Goal: Task Accomplishment & Management: Use online tool/utility

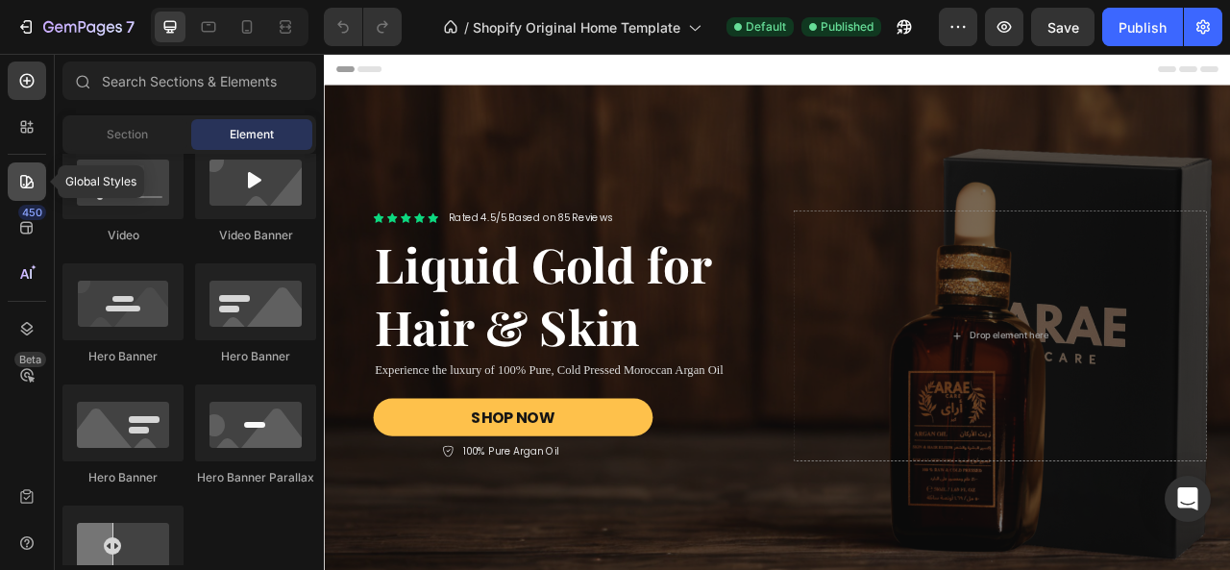
click at [24, 183] on icon at bounding box center [26, 181] width 19 height 19
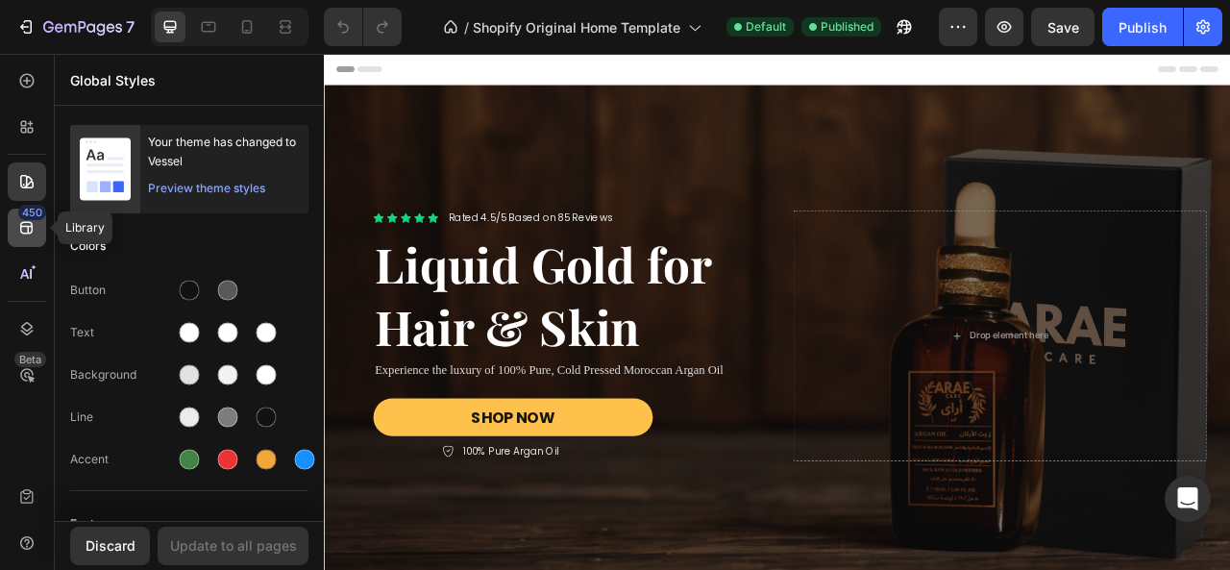
click at [29, 214] on div "450" at bounding box center [32, 212] width 28 height 15
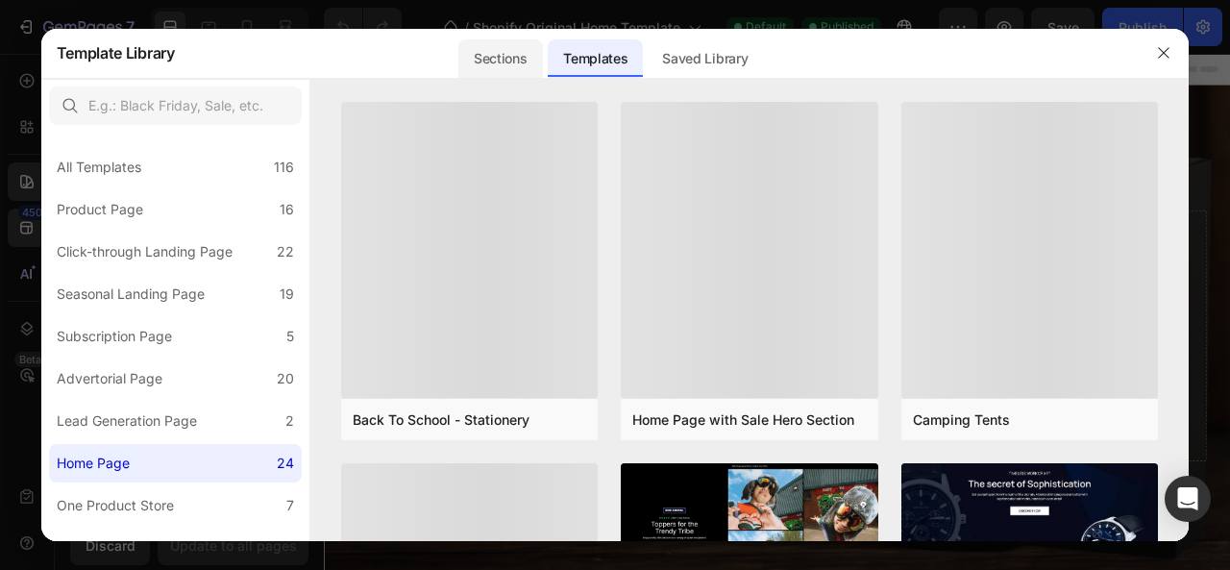
click at [522, 59] on div "Sections" at bounding box center [500, 58] width 84 height 38
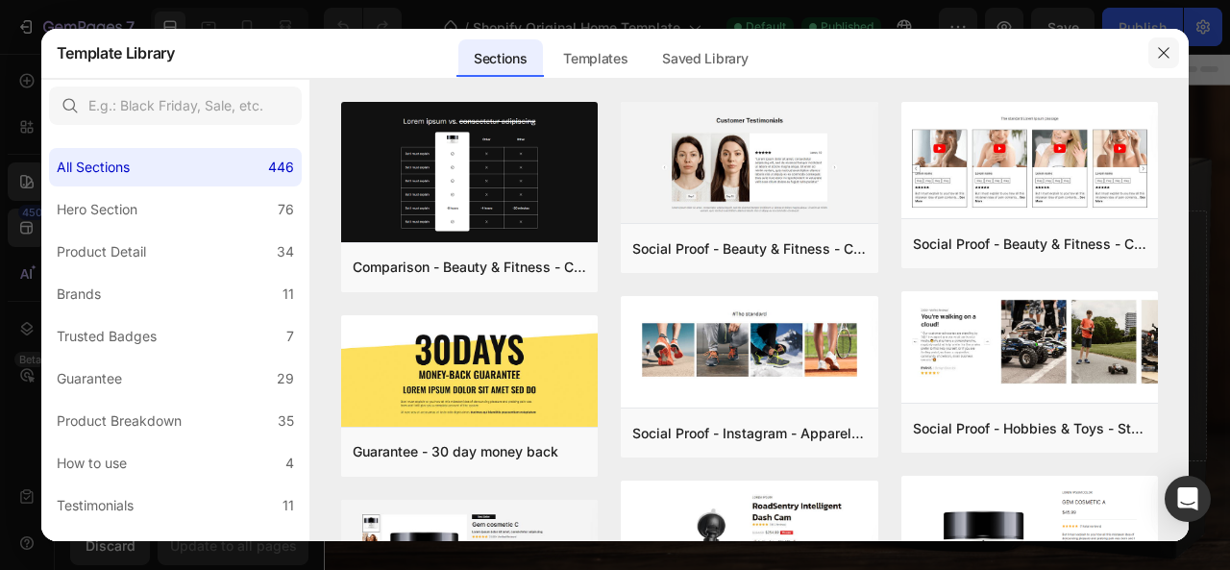
drag, startPoint x: 1162, startPoint y: 55, endPoint x: 1026, endPoint y: 32, distance: 137.4
click at [1162, 55] on icon "button" at bounding box center [1164, 52] width 11 height 11
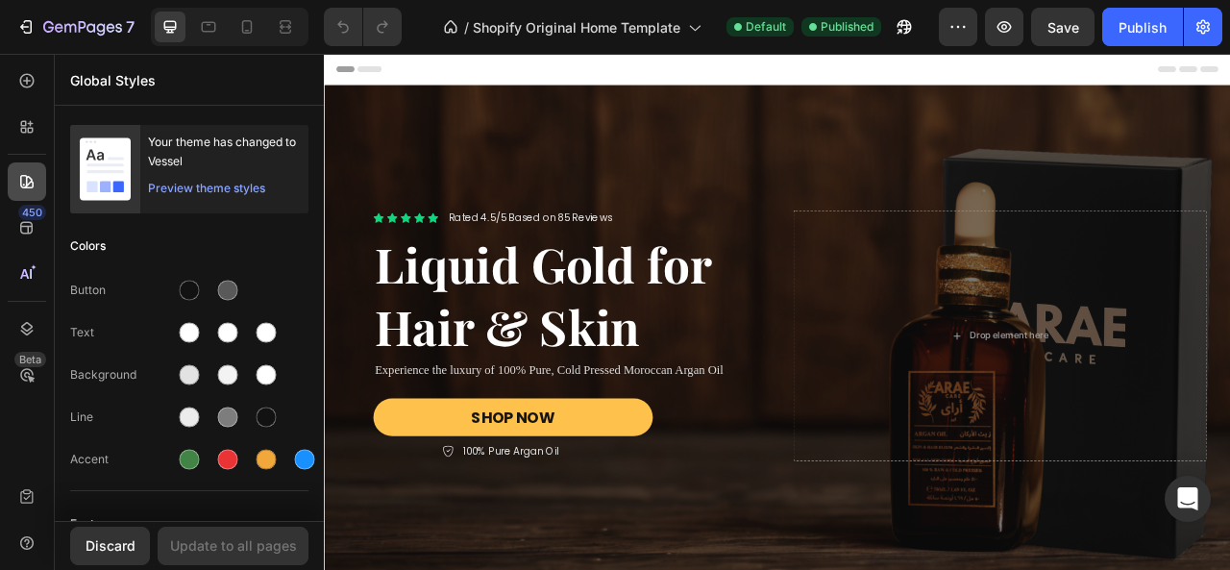
click at [29, 182] on icon at bounding box center [26, 181] width 19 height 19
click at [27, 223] on icon at bounding box center [26, 227] width 19 height 19
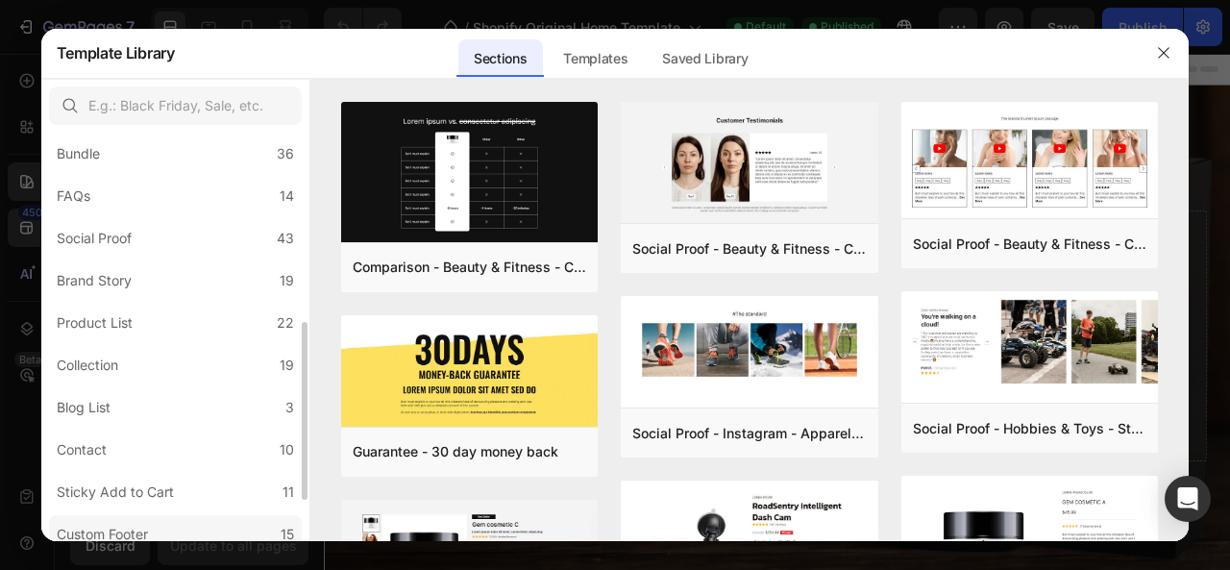
scroll to position [532, 0]
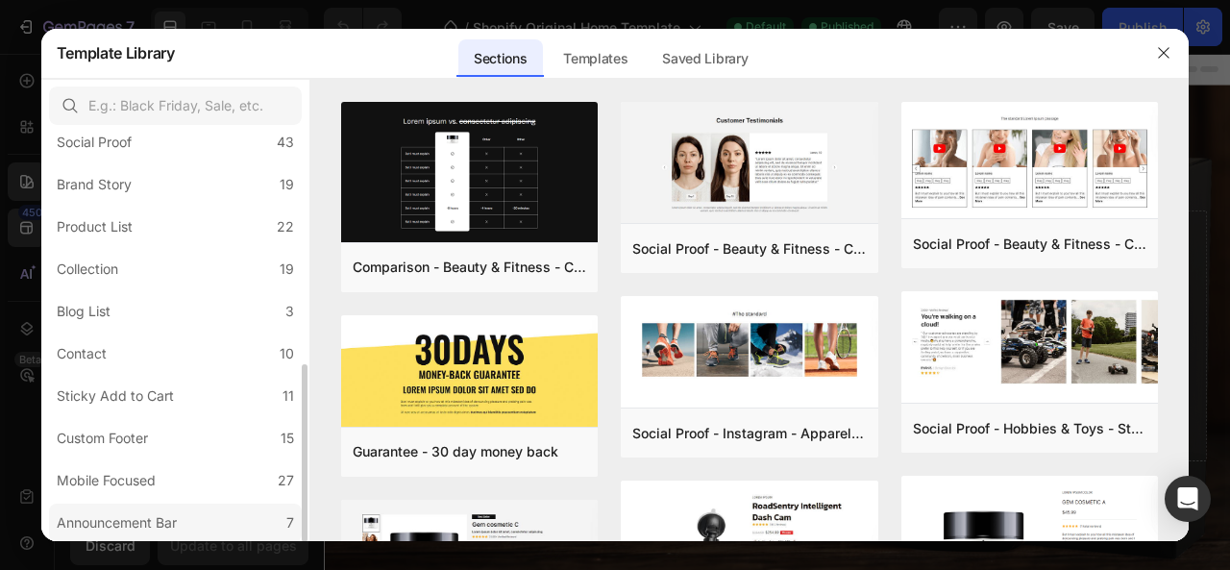
click at [136, 522] on div "Announcement Bar" at bounding box center [117, 522] width 120 height 23
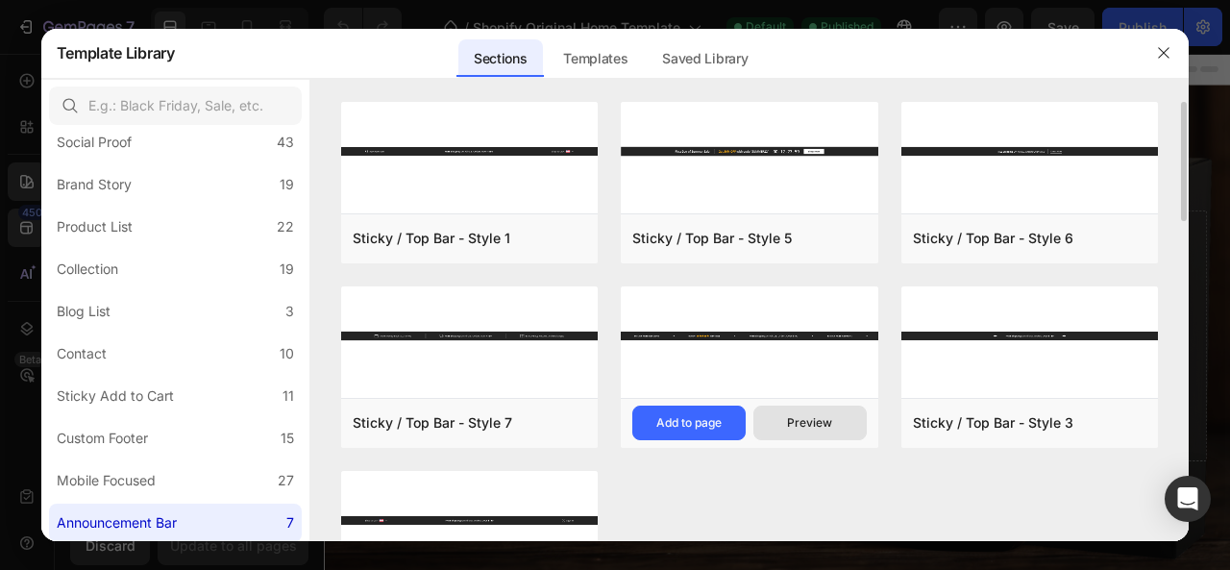
click at [815, 420] on div "Preview" at bounding box center [809, 422] width 45 height 17
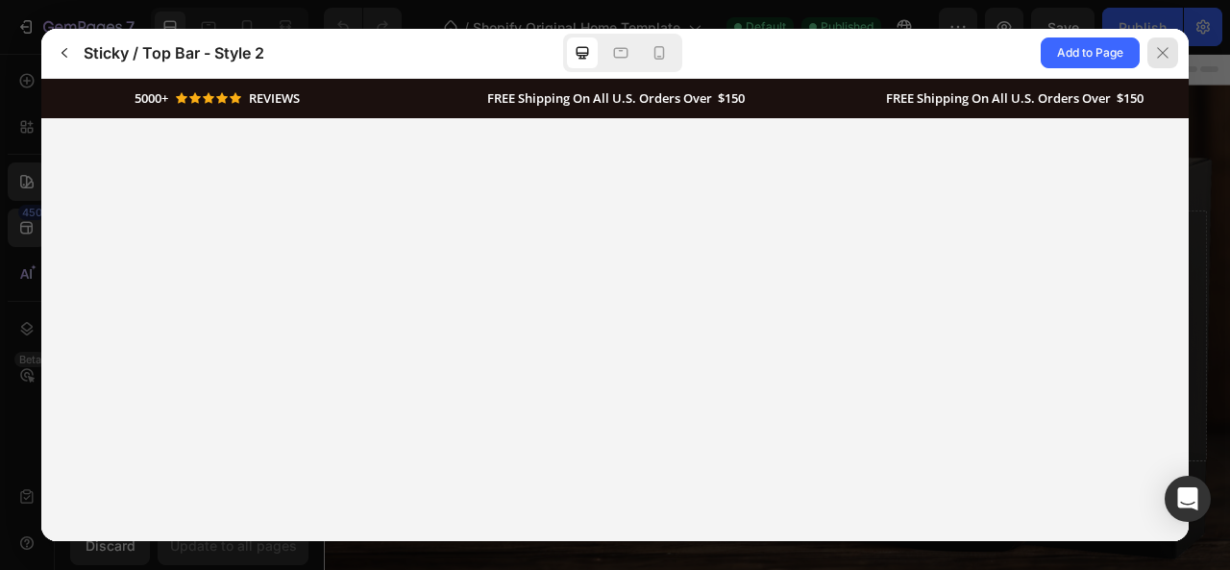
scroll to position [0, 0]
click at [1159, 56] on icon at bounding box center [1162, 52] width 15 height 15
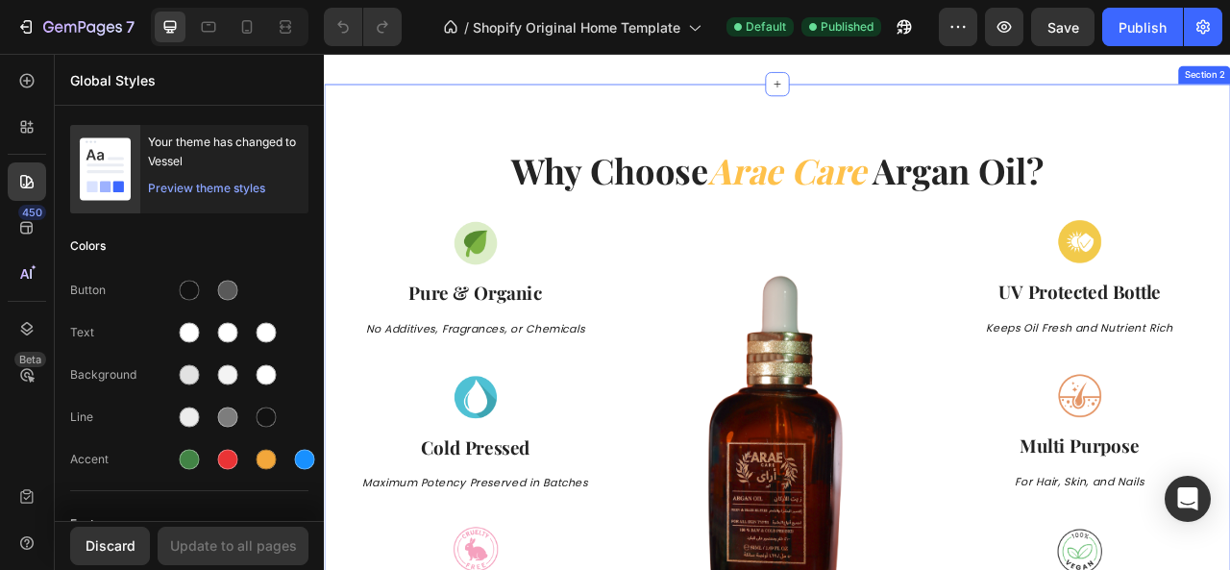
scroll to position [769, 0]
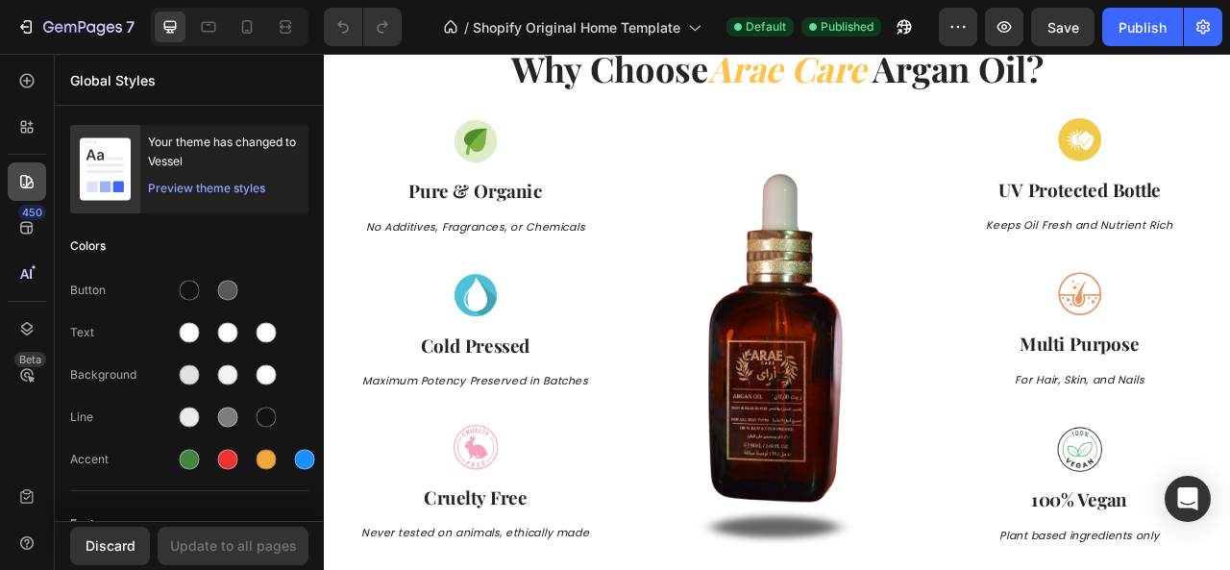
click at [33, 184] on icon at bounding box center [26, 181] width 13 height 13
click at [34, 212] on div "450" at bounding box center [32, 212] width 28 height 15
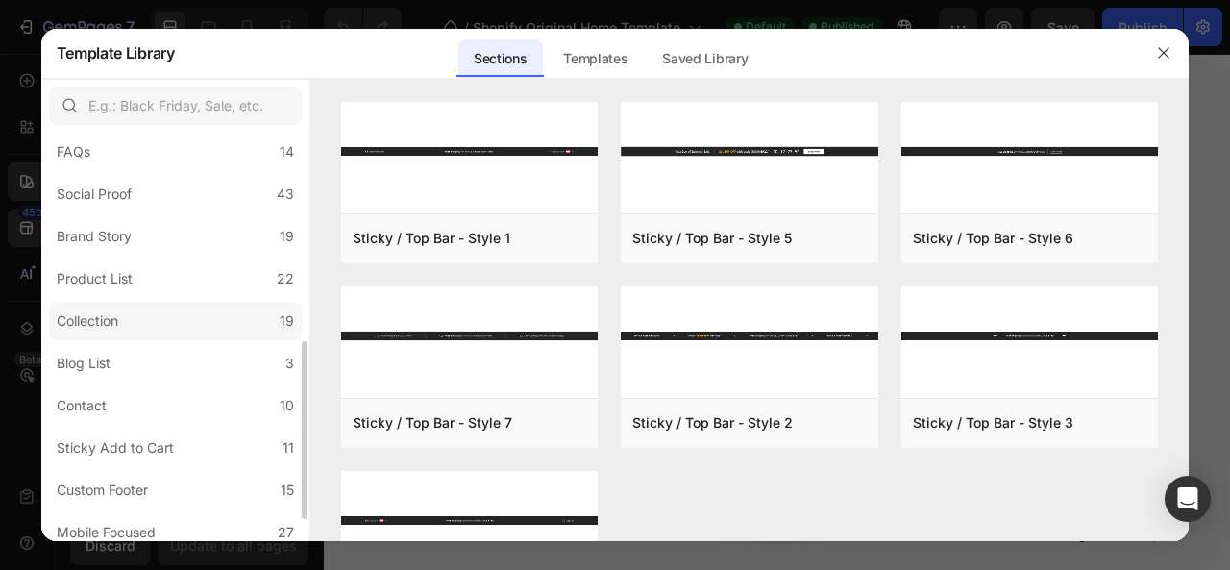
scroll to position [532, 0]
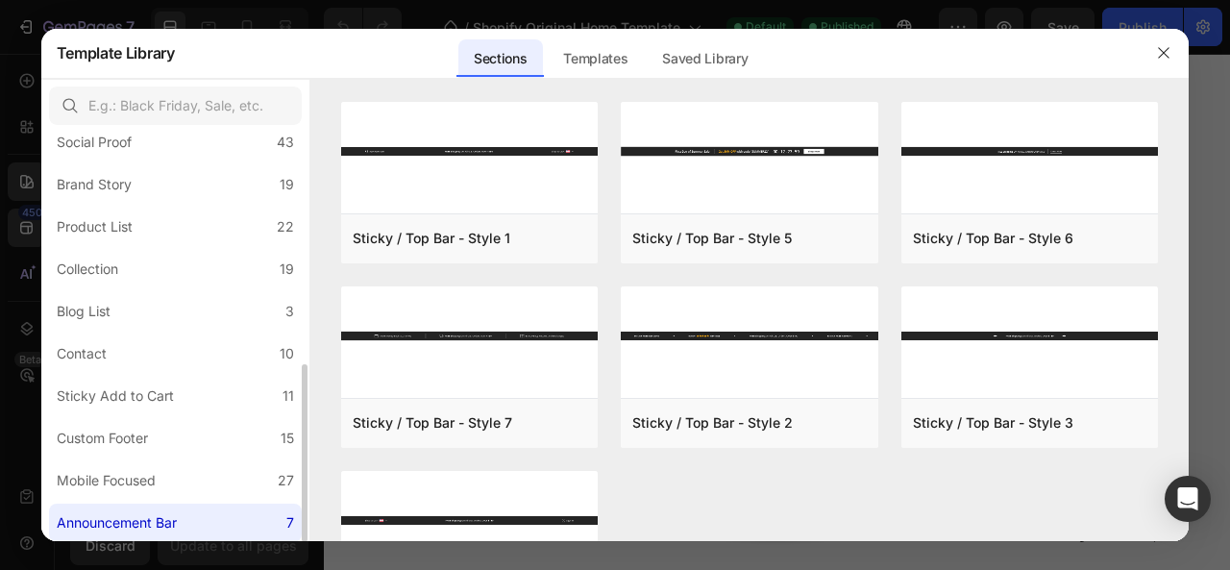
click at [142, 510] on label "Announcement Bar 7" at bounding box center [175, 523] width 253 height 38
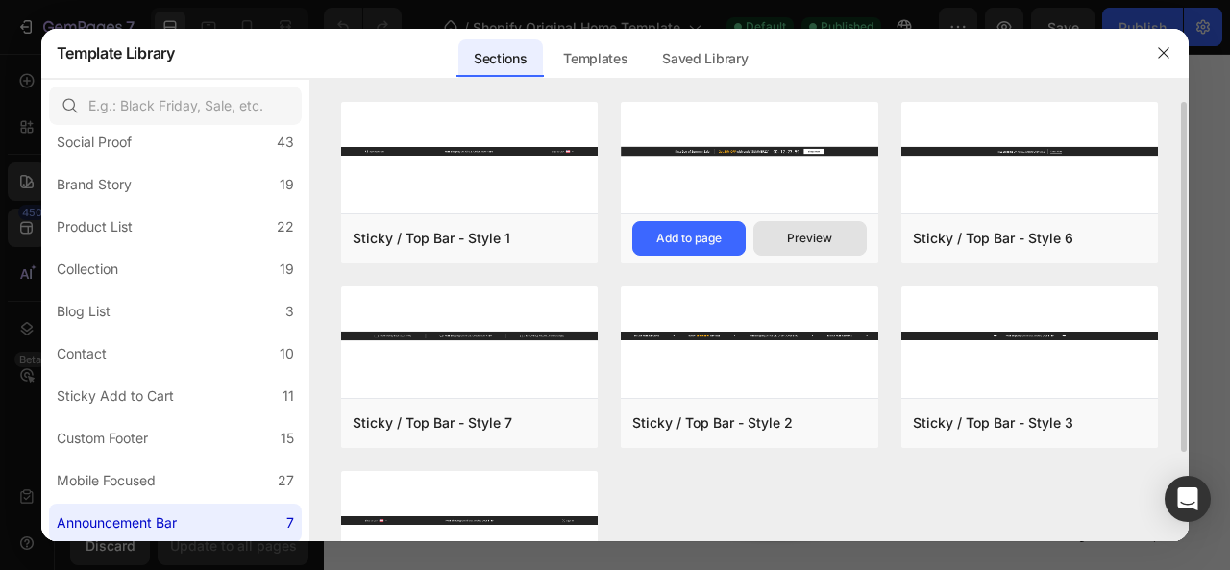
click at [796, 236] on div "Preview" at bounding box center [809, 238] width 45 height 17
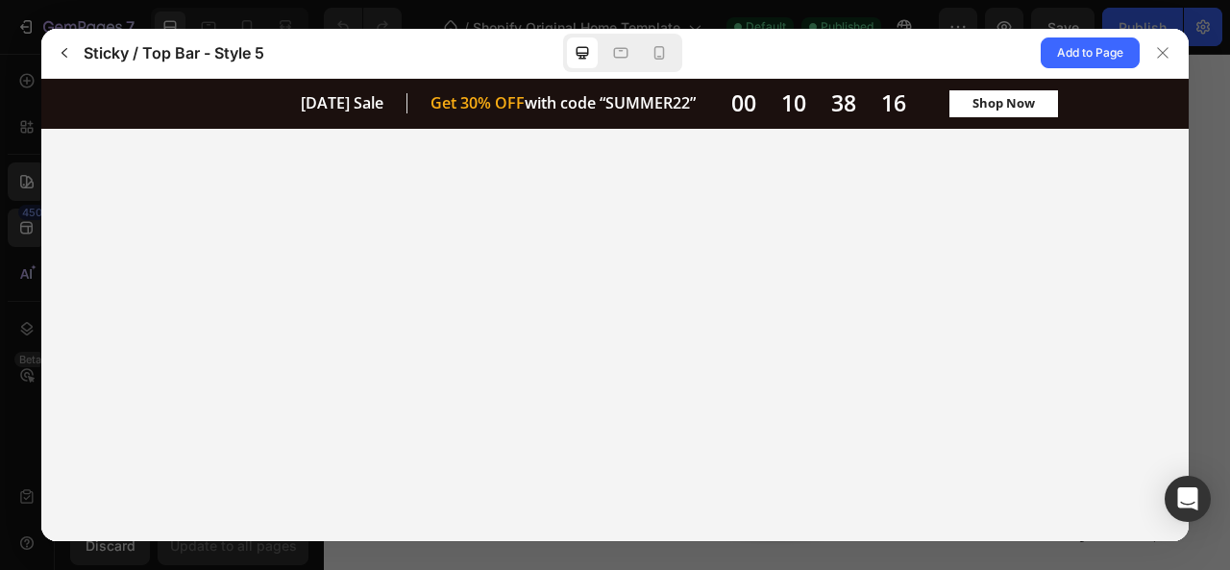
scroll to position [0, 0]
click at [61, 51] on icon "button" at bounding box center [64, 52] width 15 height 15
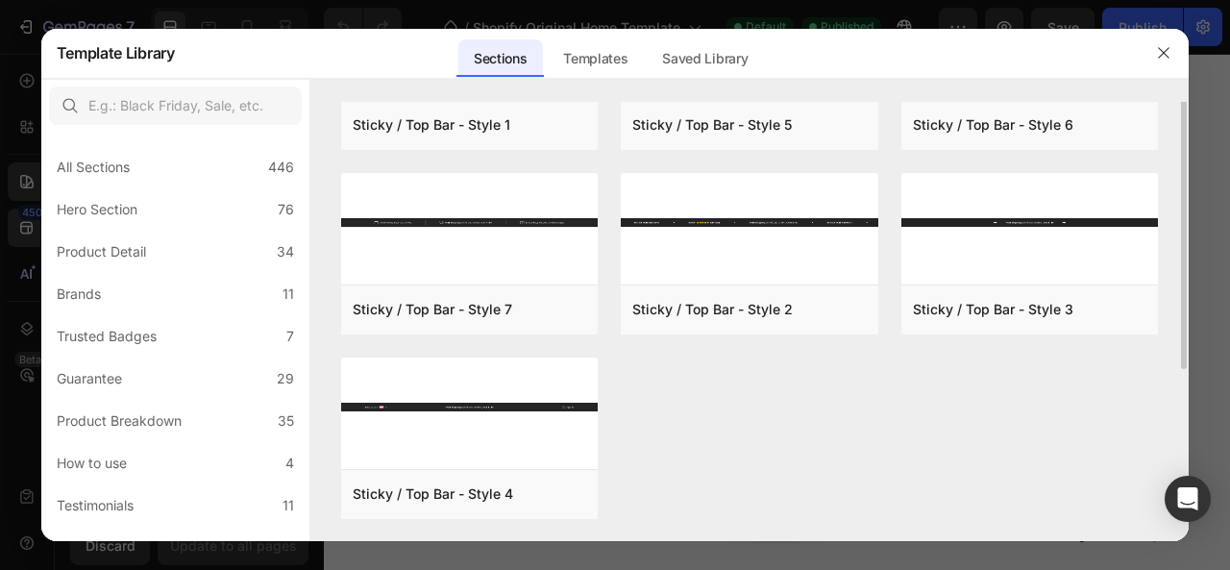
scroll to position [17, 0]
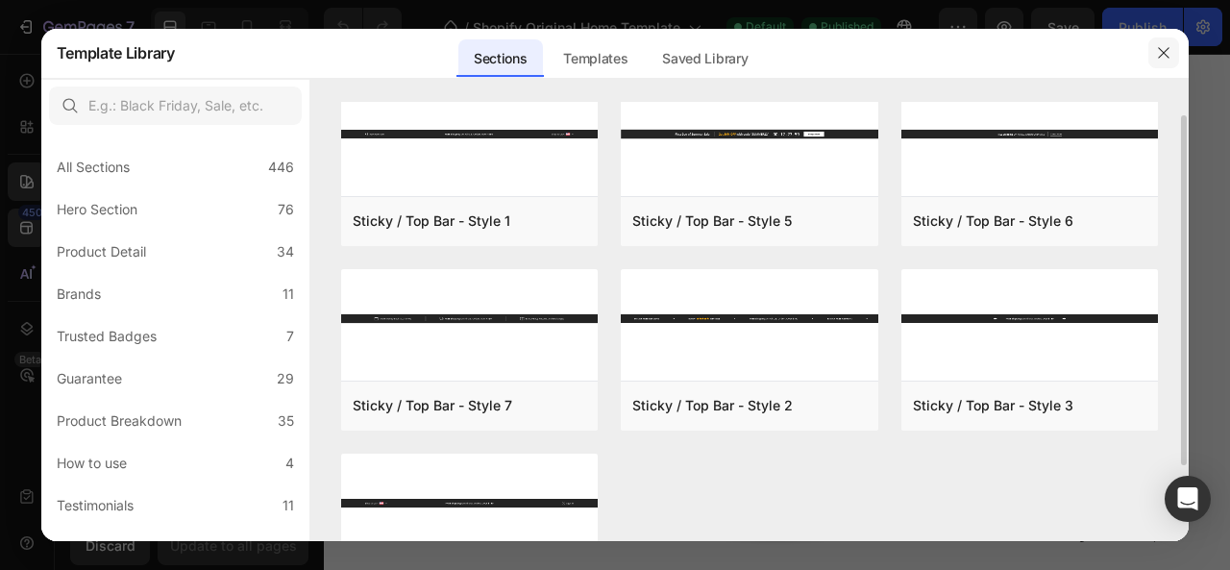
click at [1167, 62] on button "button" at bounding box center [1163, 52] width 31 height 31
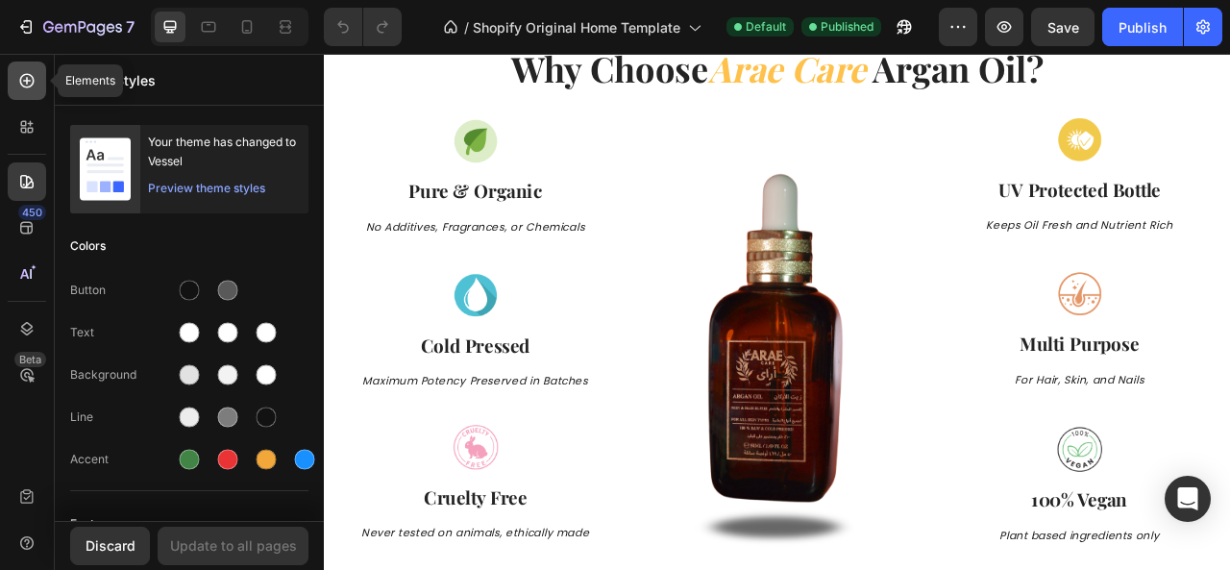
click at [29, 87] on icon at bounding box center [27, 81] width 14 height 14
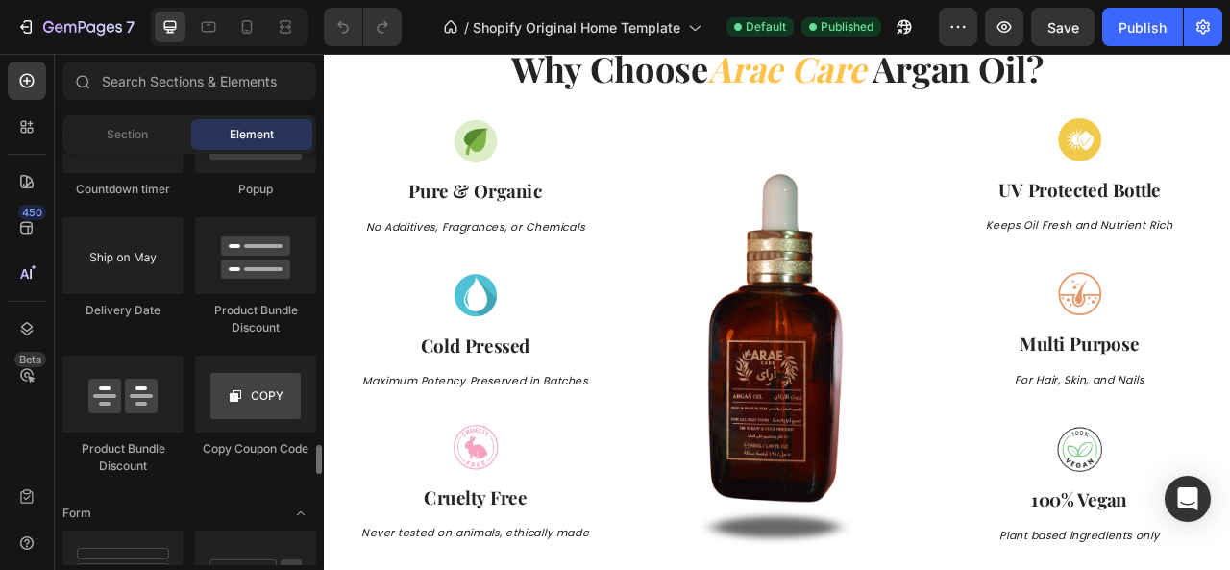
scroll to position [3844, 0]
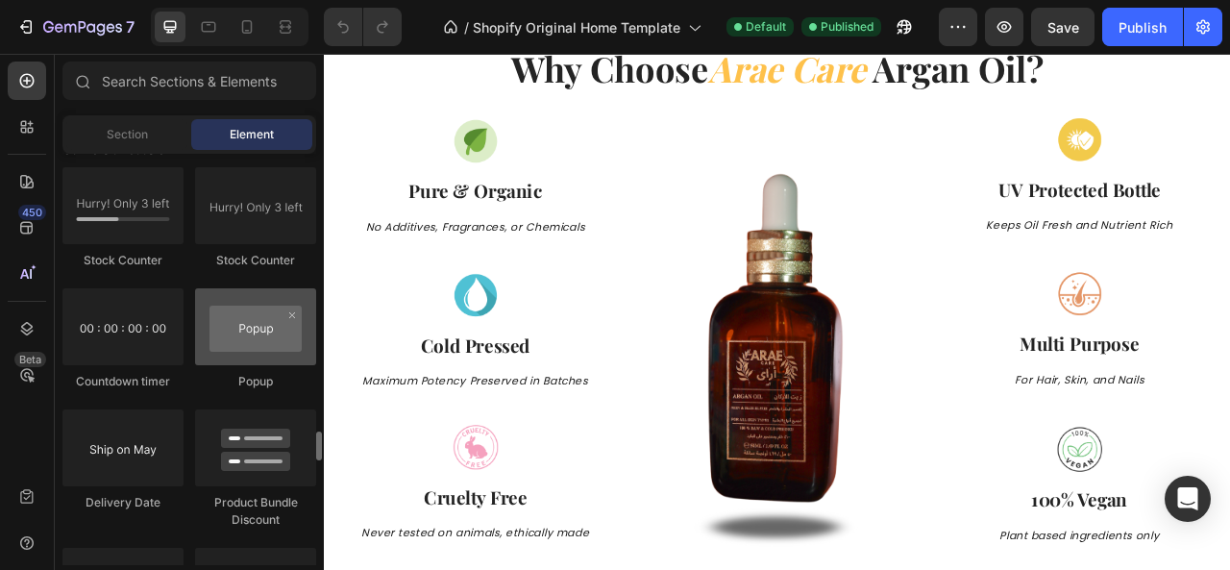
click at [258, 356] on div at bounding box center [255, 326] width 121 height 77
drag, startPoint x: 282, startPoint y: 331, endPoint x: 248, endPoint y: 341, distance: 35.3
click at [248, 341] on div at bounding box center [255, 326] width 121 height 77
